Goal: Task Accomplishment & Management: Manage account settings

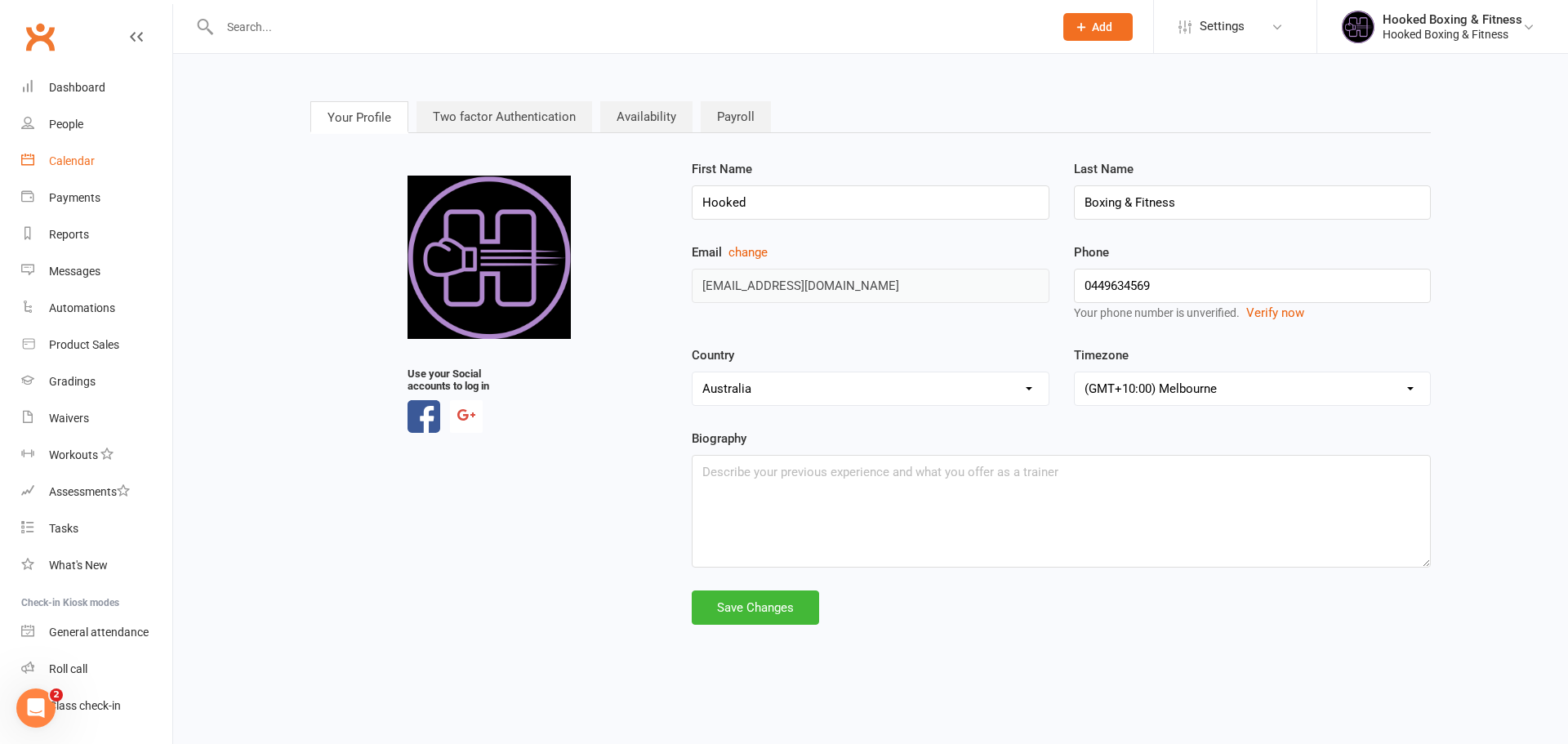
click at [65, 164] on div "Calendar" at bounding box center [71, 161] width 46 height 13
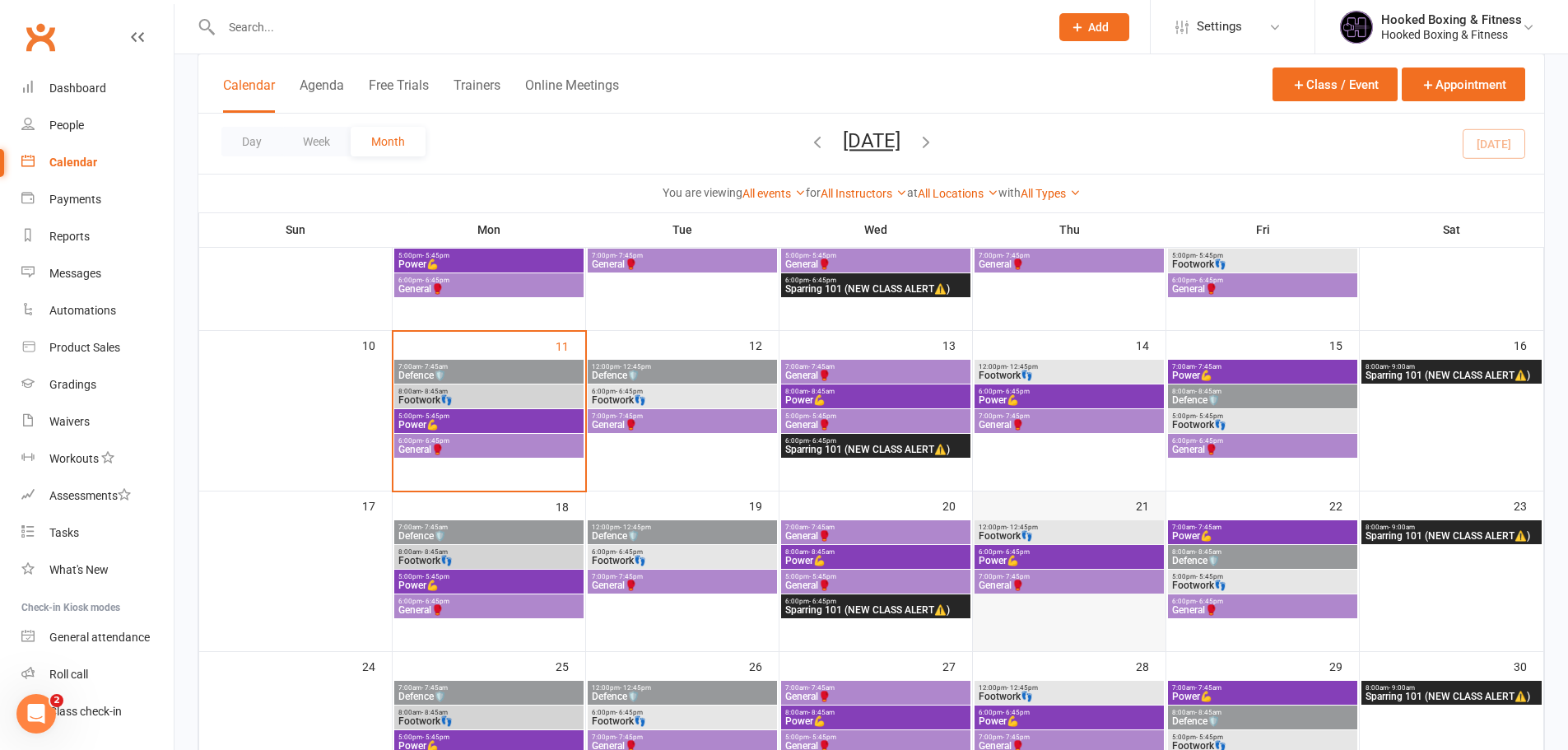
scroll to position [411, 0]
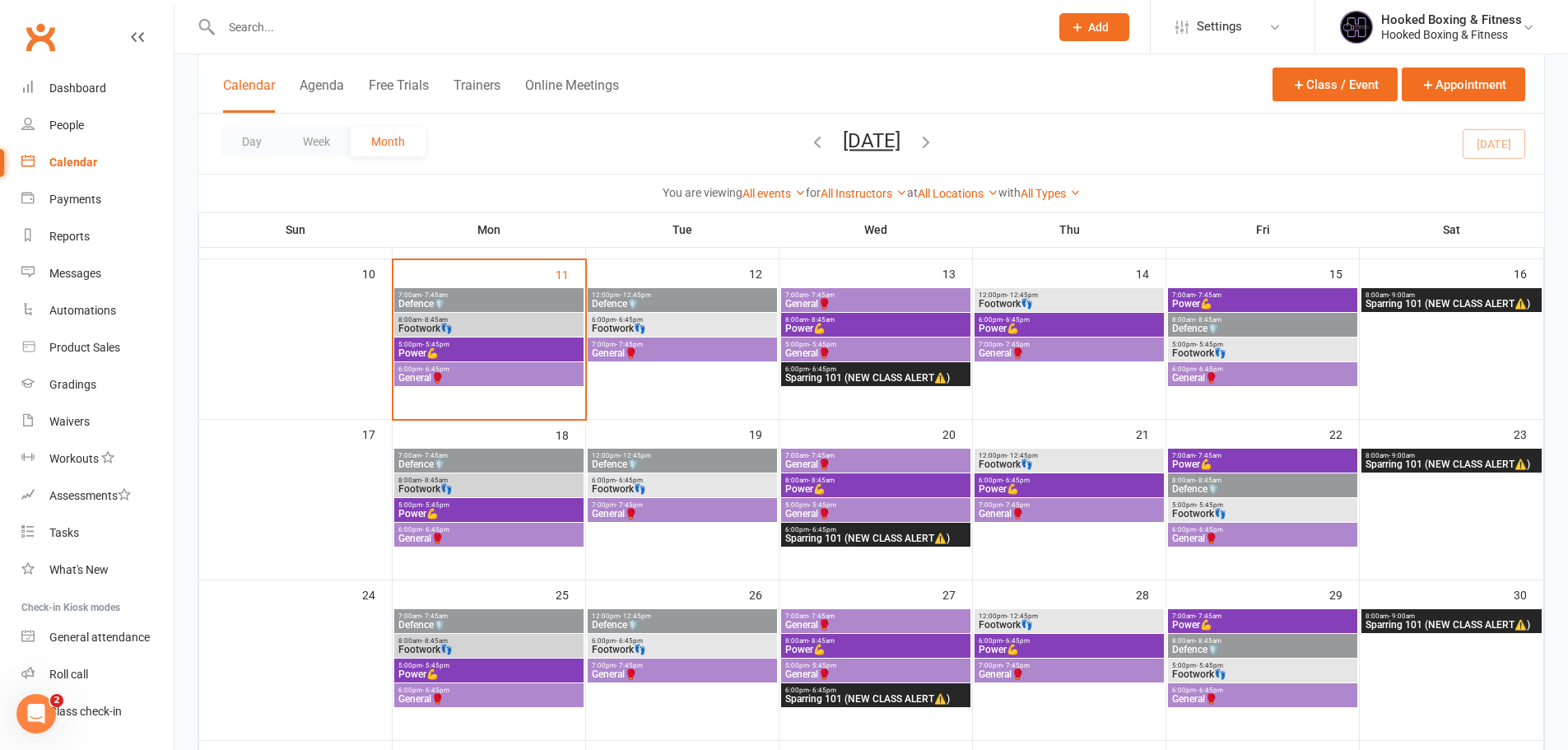
click at [916, 541] on span "Sparring 101 (NEW CLASS ALERT⚠️)" at bounding box center [875, 538] width 182 height 9
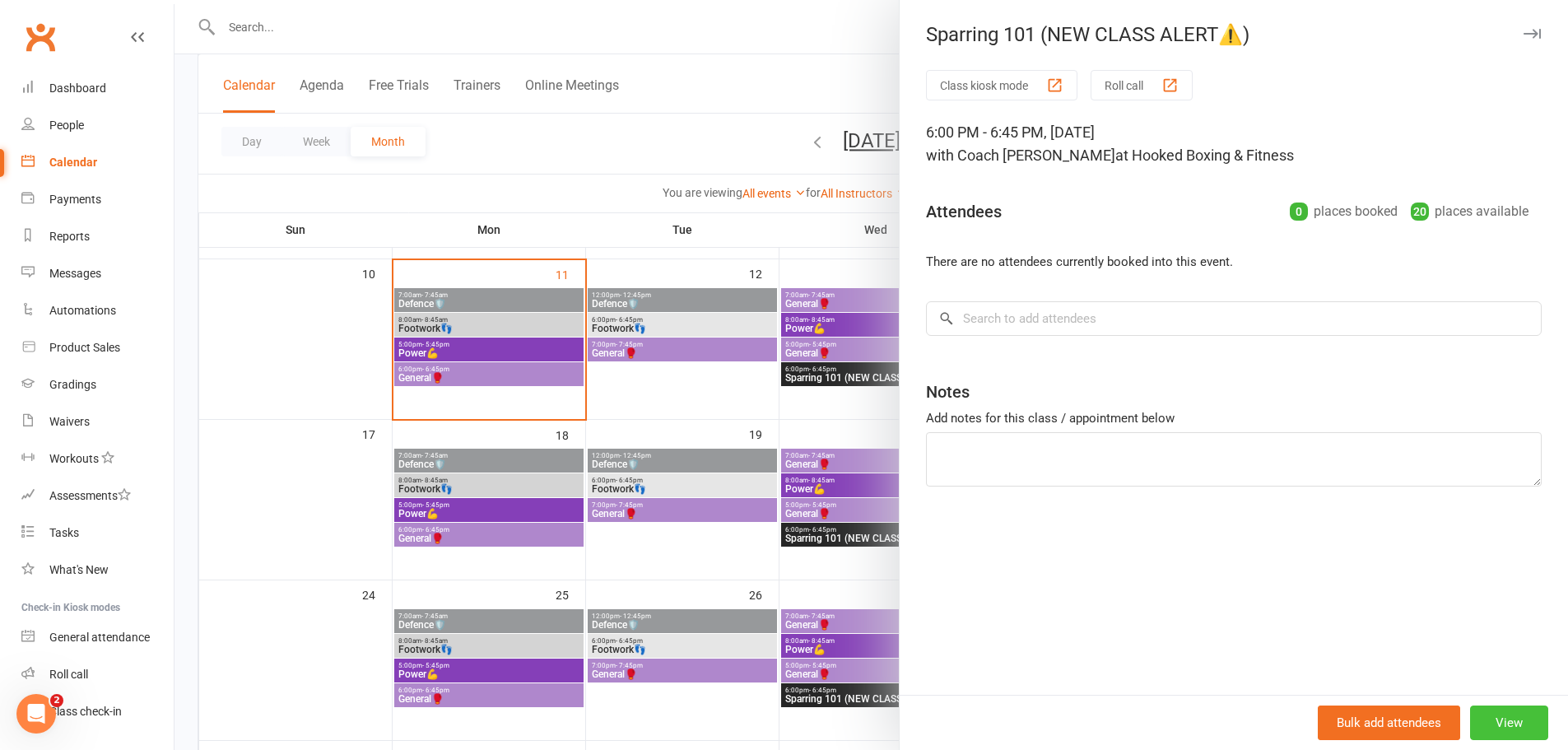
click at [1490, 716] on button "View" at bounding box center [1508, 723] width 78 height 35
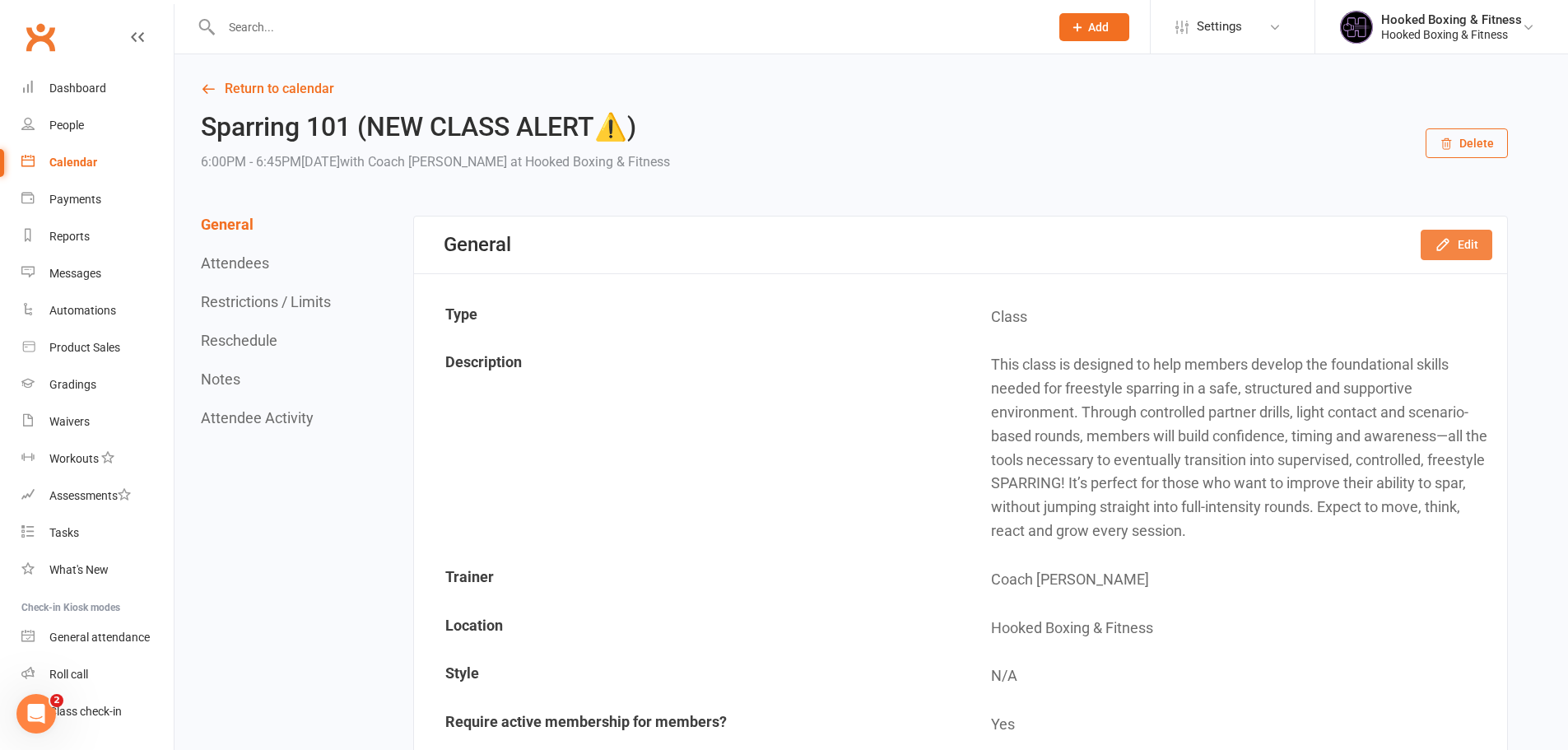
click at [1456, 246] on button "Edit" at bounding box center [1456, 244] width 72 height 29
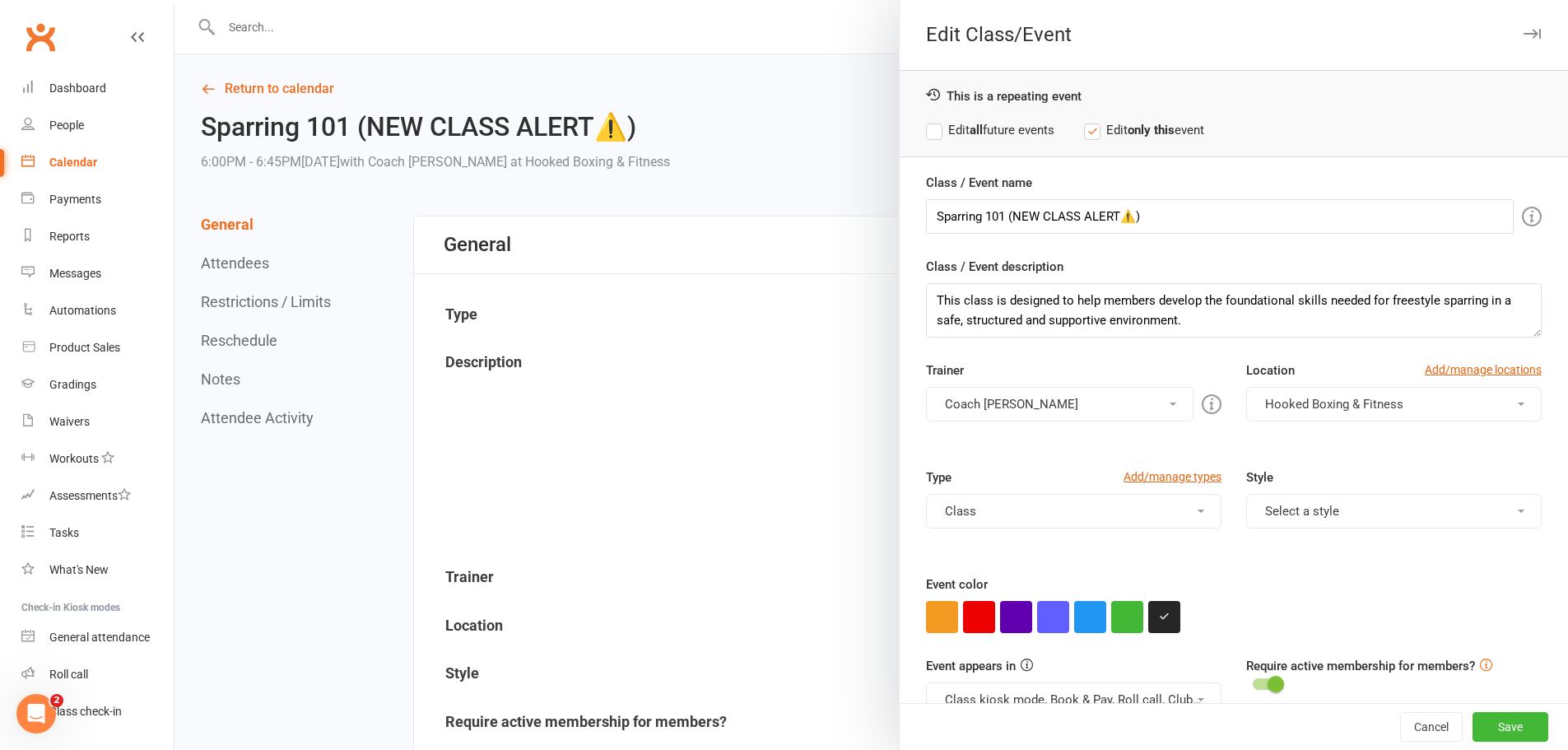
click at [1030, 137] on label "Edit all future events" at bounding box center [991, 130] width 129 height 20
drag, startPoint x: 1000, startPoint y: 211, endPoint x: 1234, endPoint y: 224, distance: 234.4
click at [1234, 224] on input "Sparring 101 (NEW CLASS ALERT⚠️)" at bounding box center [1220, 217] width 588 height 35
type input "Sparring 101"
click at [1473, 720] on button "Save" at bounding box center [1510, 726] width 76 height 29
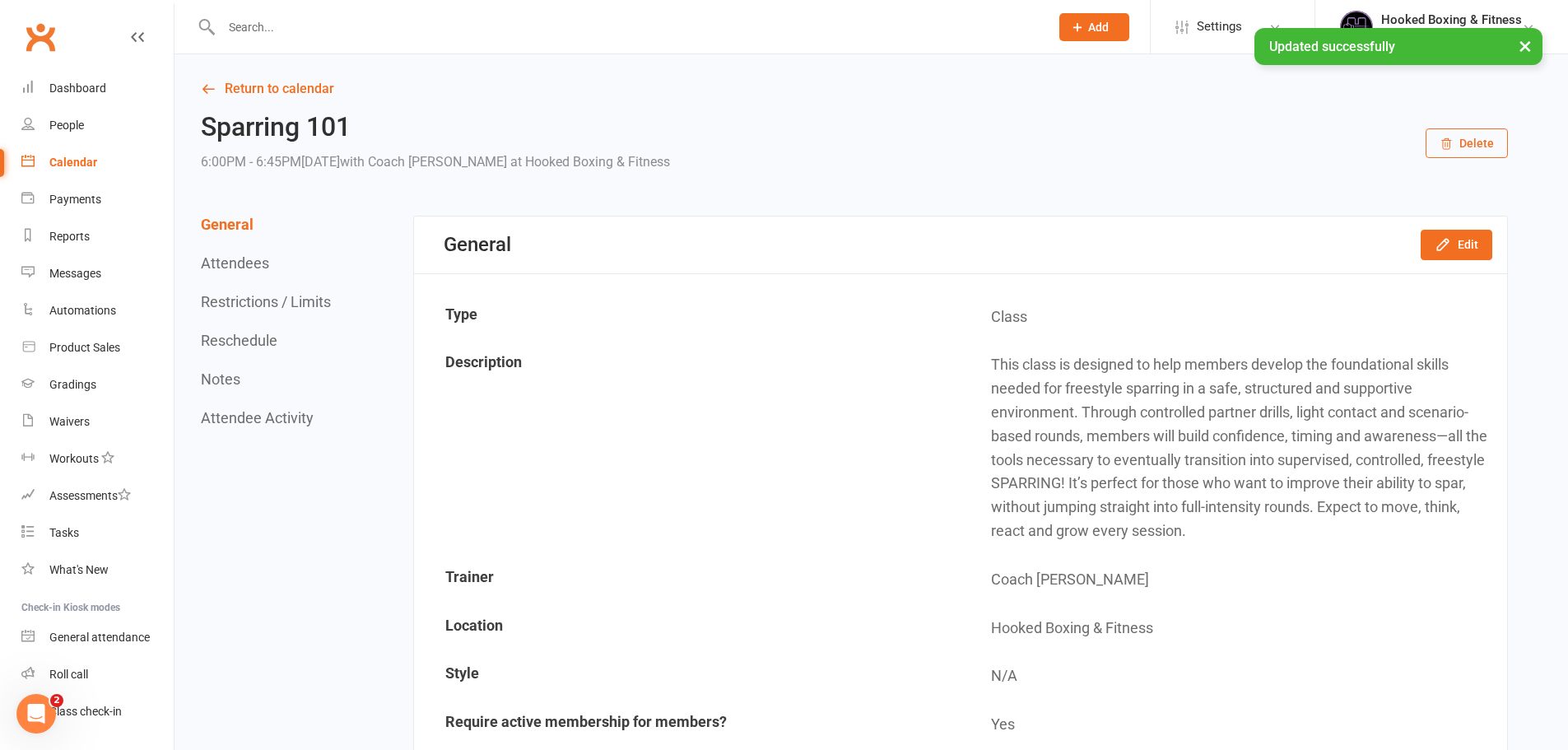
click at [302, 90] on link "Return to calendar" at bounding box center [853, 89] width 1307 height 23
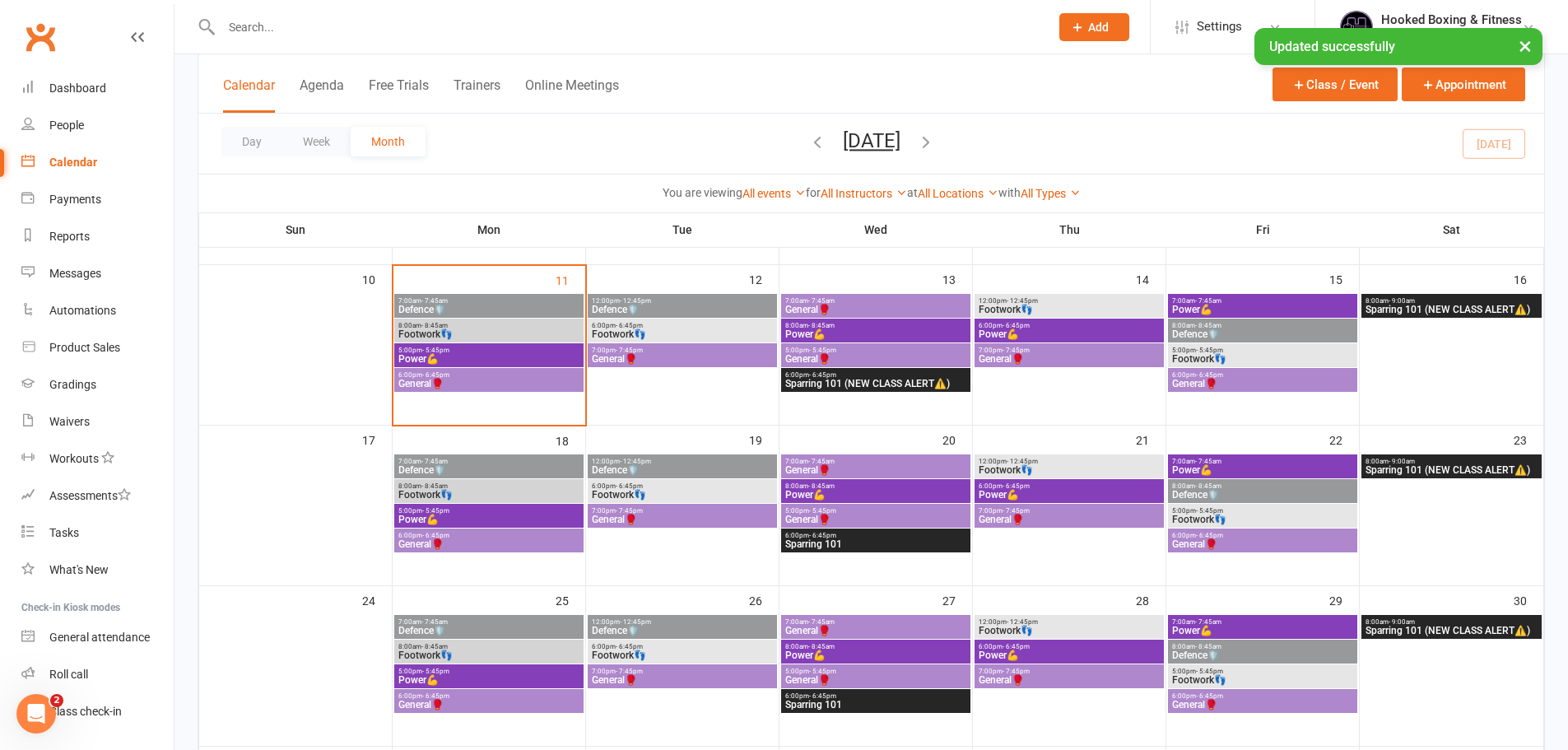
scroll to position [411, 0]
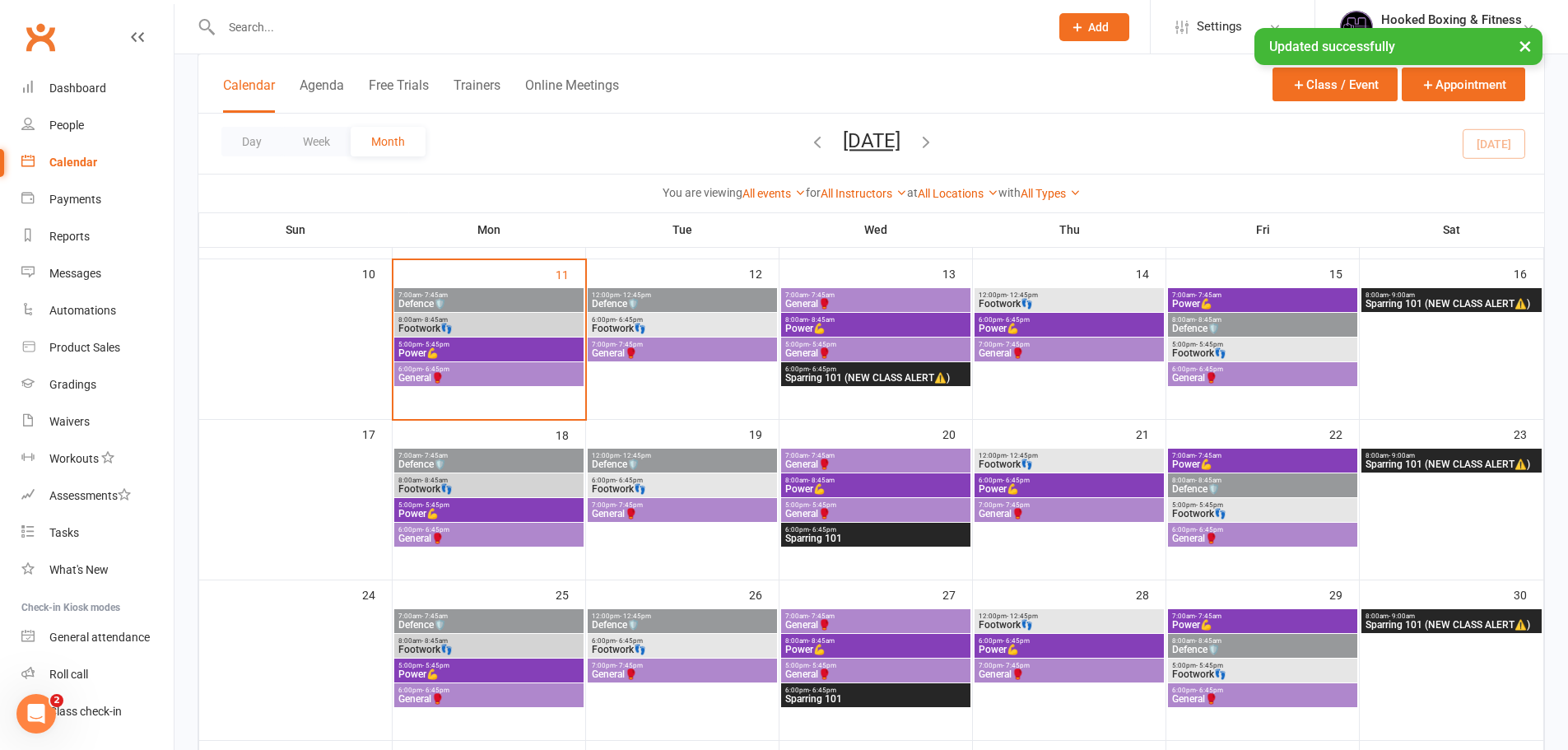
click at [1392, 466] on span "Sparring 101 (NEW CLASS ALERT⚠️)" at bounding box center [1452, 464] width 174 height 9
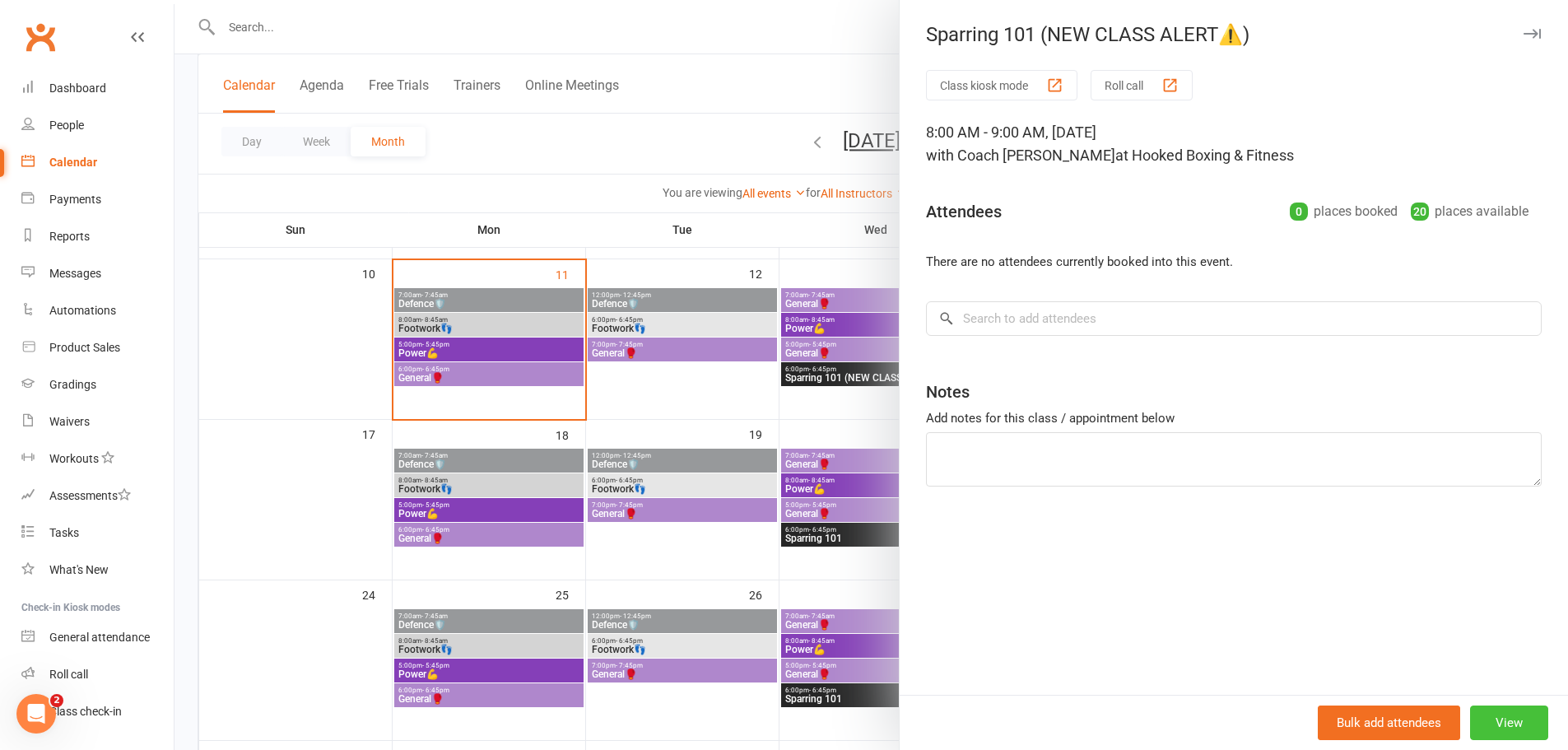
click at [1487, 717] on button "View" at bounding box center [1508, 723] width 78 height 35
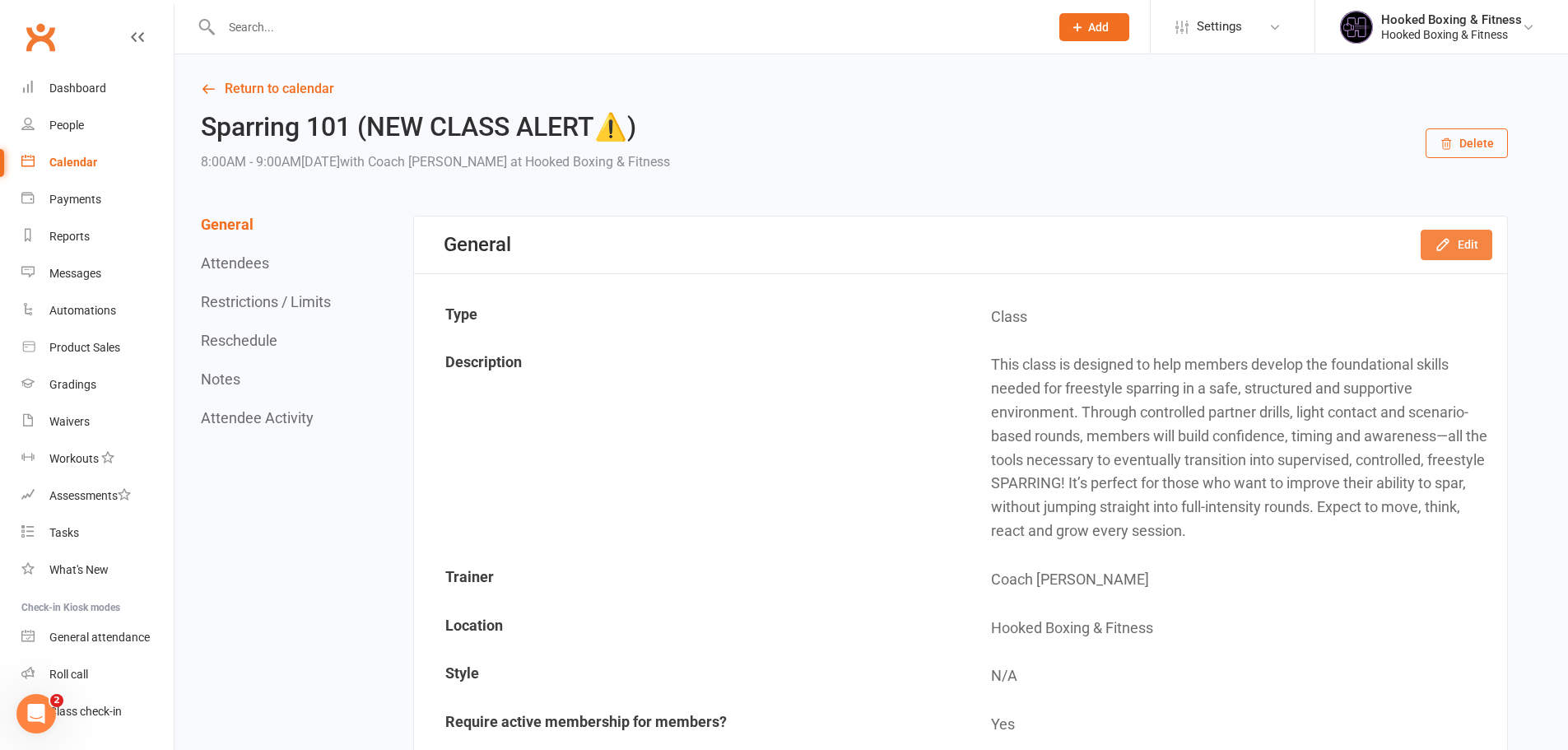
click at [1470, 249] on button "Edit" at bounding box center [1456, 244] width 72 height 29
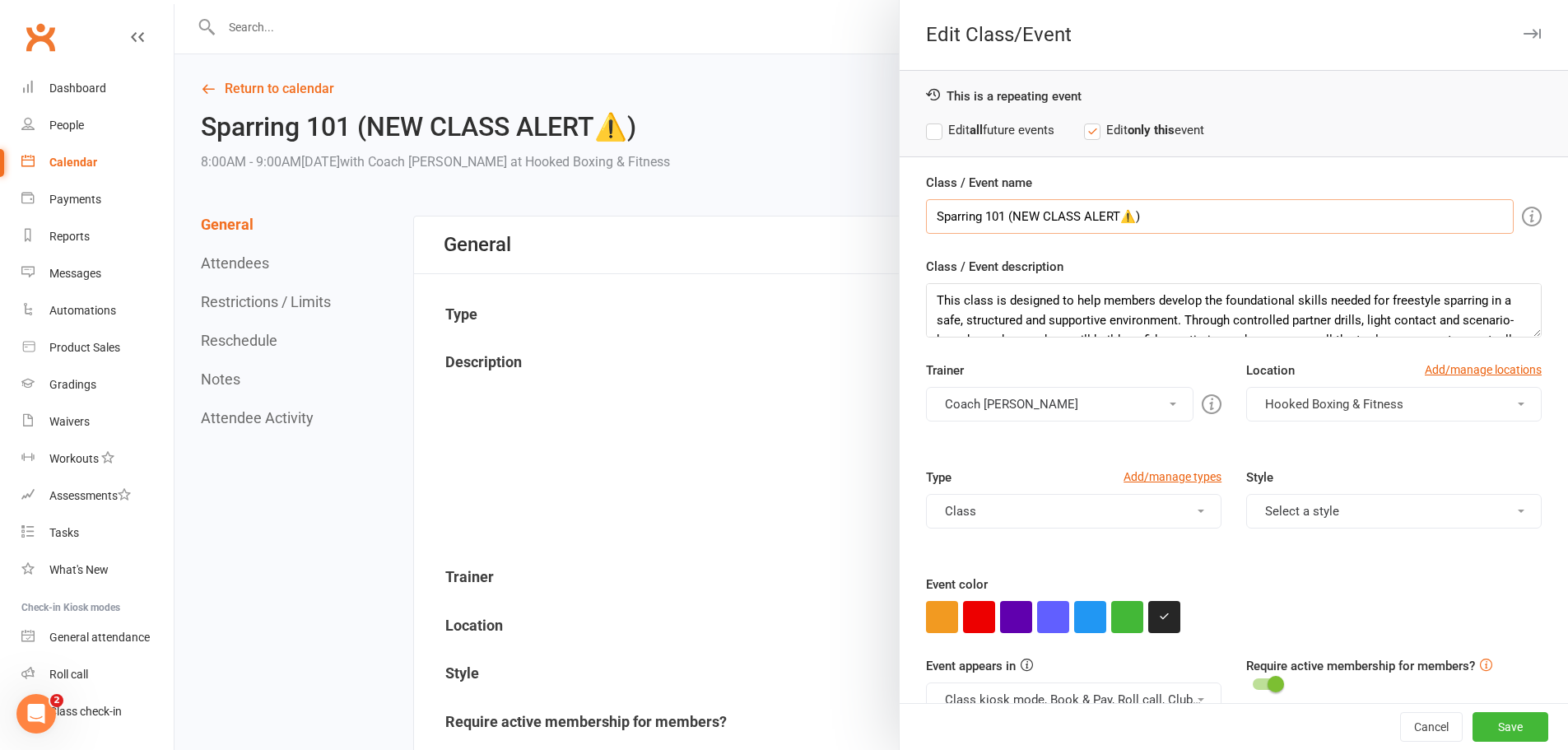
drag, startPoint x: 998, startPoint y: 219, endPoint x: 1306, endPoint y: 219, distance: 308.0
click at [1304, 219] on input "Sparring 101 (NEW CLASS ALERT⚠️)" at bounding box center [1220, 217] width 588 height 35
type input "Sparring 101"
click at [992, 129] on label "Edit all future events" at bounding box center [991, 130] width 129 height 20
click at [1511, 735] on button "Save" at bounding box center [1510, 726] width 76 height 29
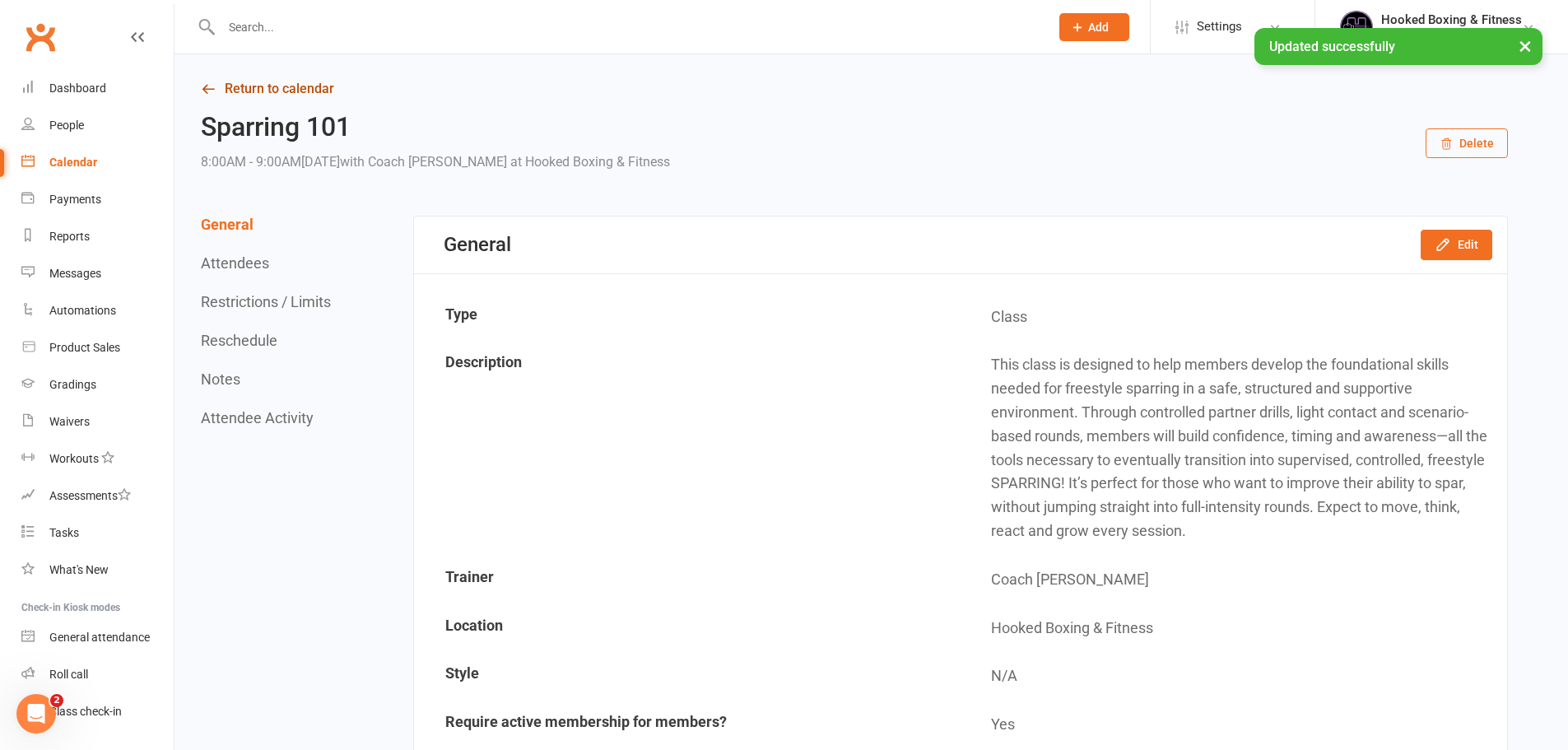
click at [316, 86] on link "Return to calendar" at bounding box center [853, 89] width 1307 height 23
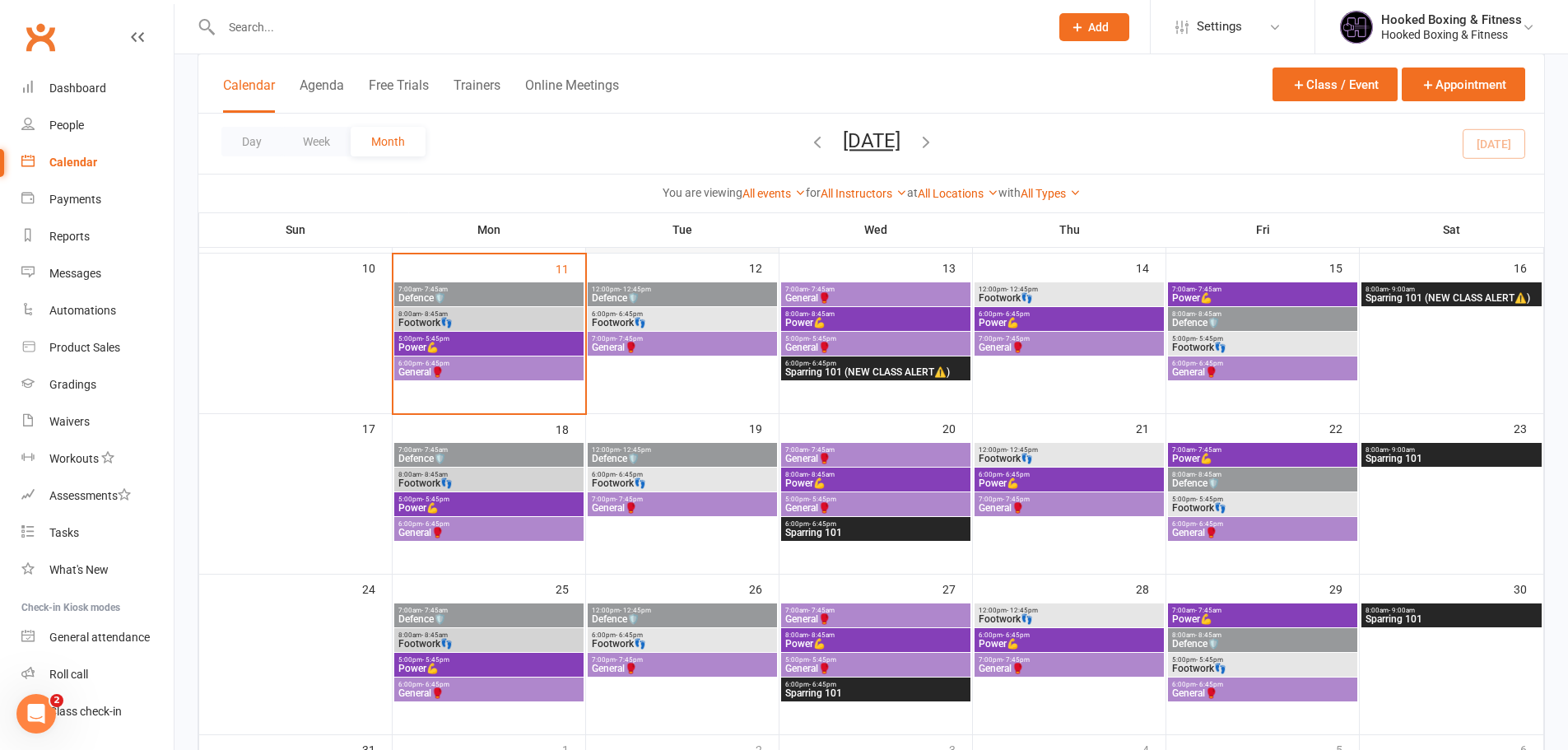
scroll to position [284, 0]
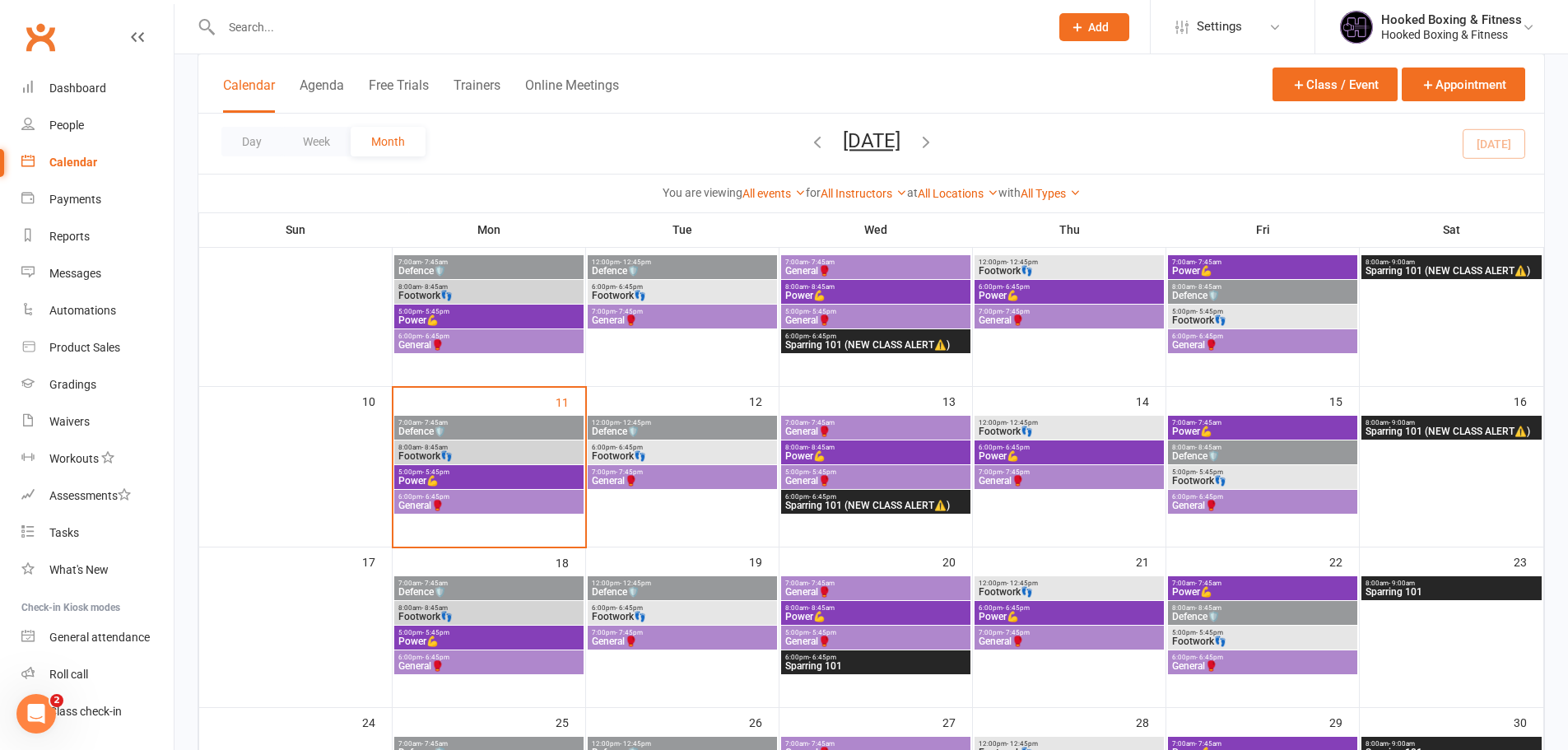
click at [466, 506] on span "General🥊" at bounding box center [489, 505] width 182 height 9
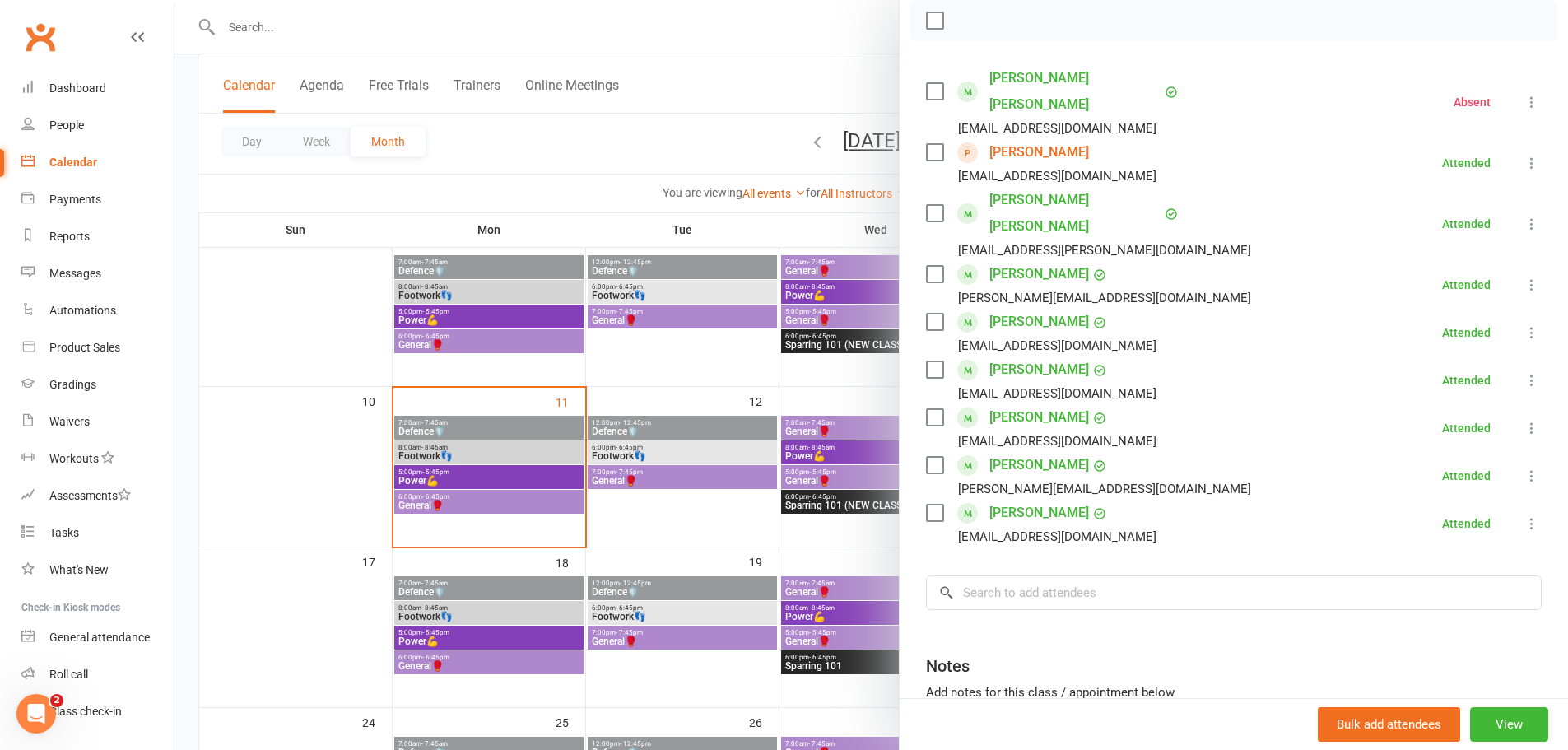
scroll to position [329, 0]
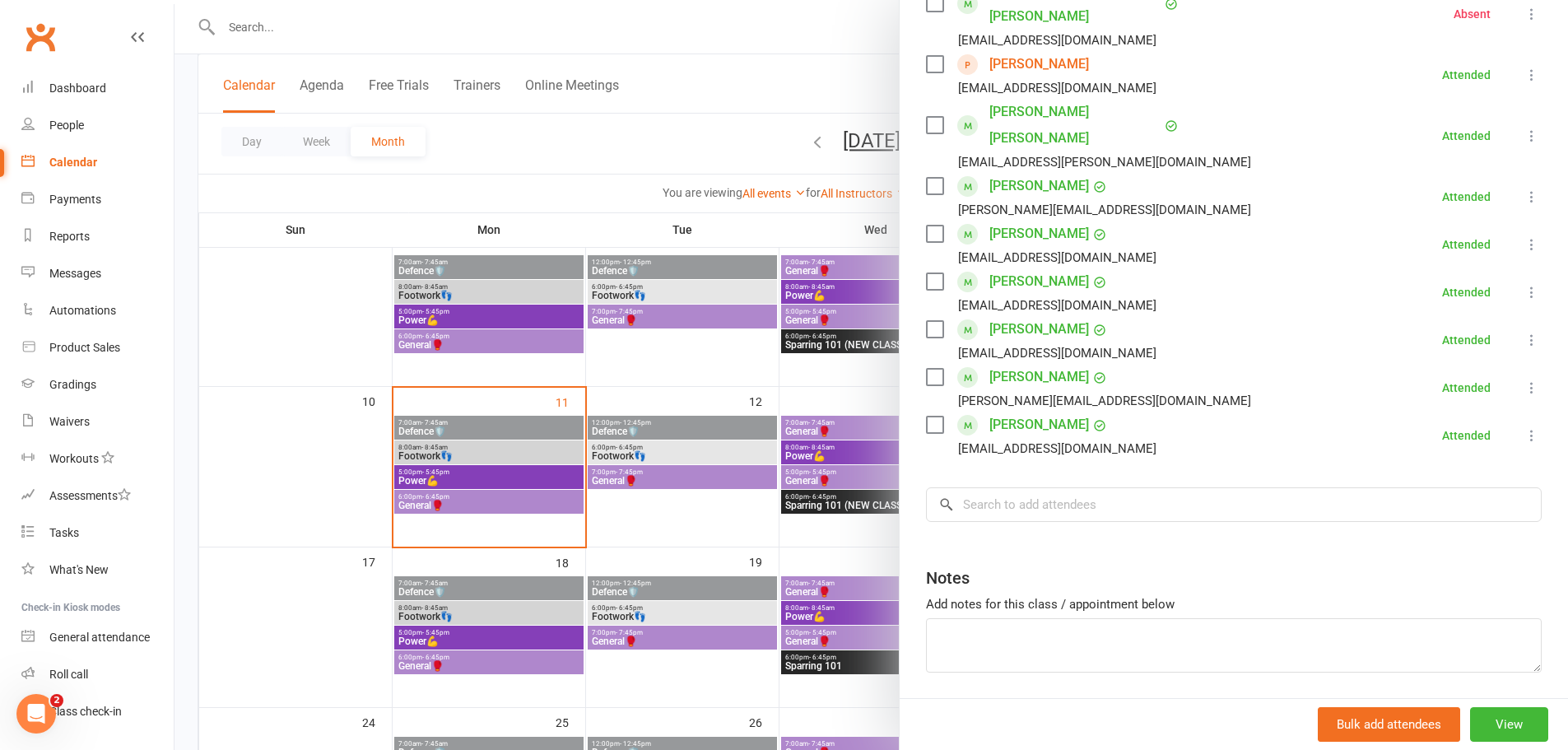
drag, startPoint x: 644, startPoint y: 226, endPoint x: 583, endPoint y: 61, distance: 175.9
click at [640, 214] on div at bounding box center [871, 375] width 1393 height 750
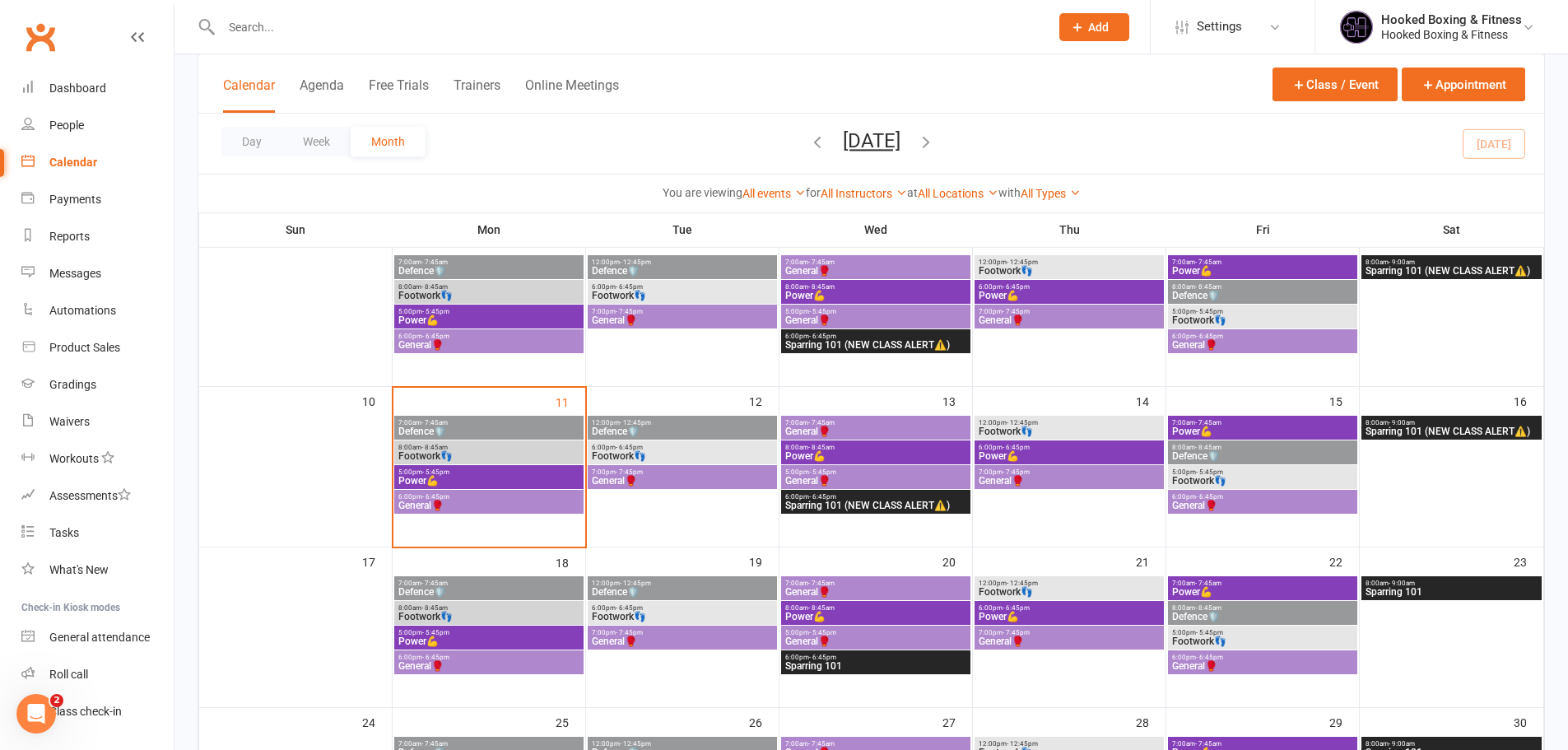
click at [454, 32] on input "text" at bounding box center [627, 27] width 821 height 23
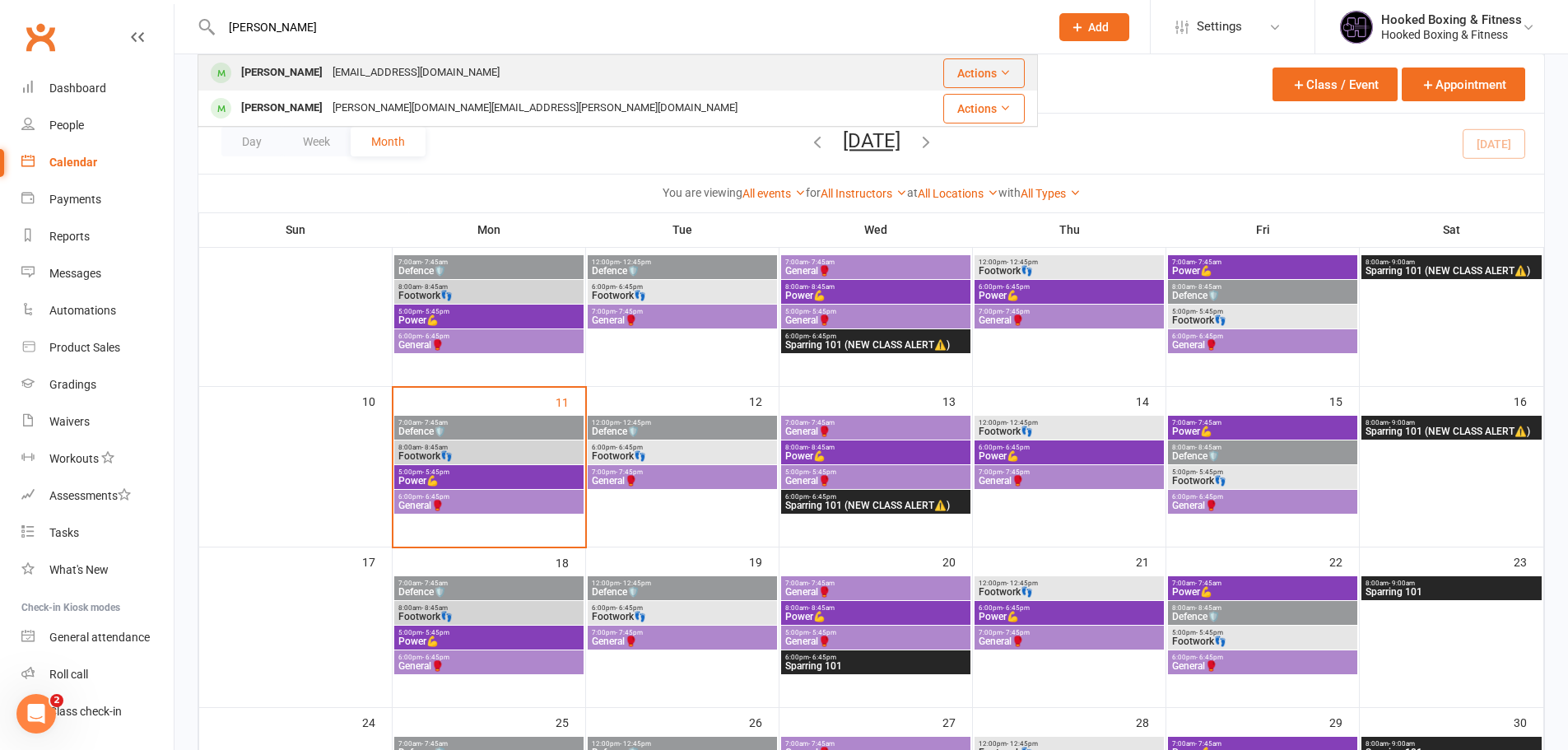
type input "[PERSON_NAME]"
click at [482, 78] on div "[PERSON_NAME] Field [EMAIL_ADDRESS][DOMAIN_NAME]" at bounding box center [557, 73] width 715 height 34
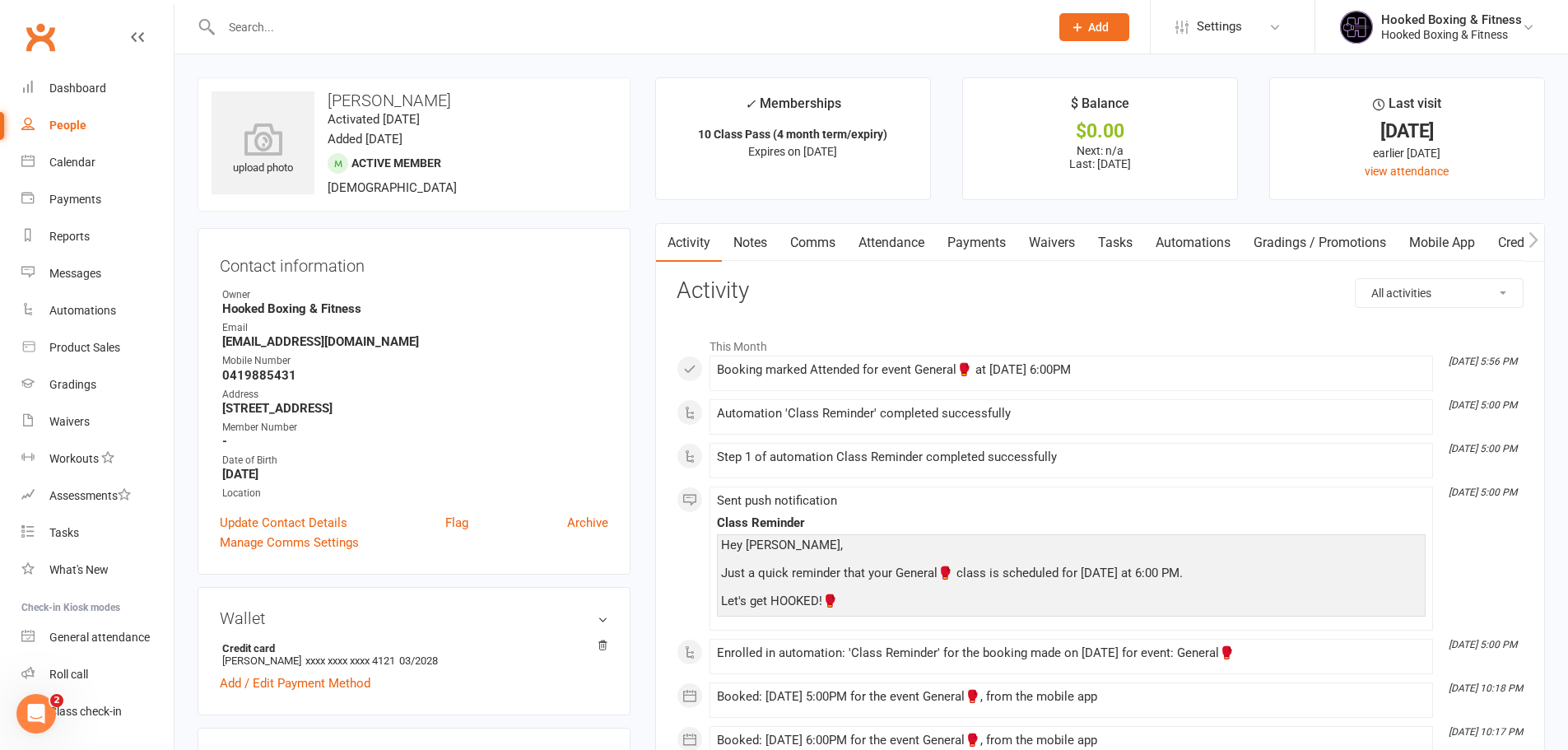
click at [284, 380] on strong "0419885431" at bounding box center [415, 375] width 386 height 15
copy strong "0419885431"
